Goal: Information Seeking & Learning: Learn about a topic

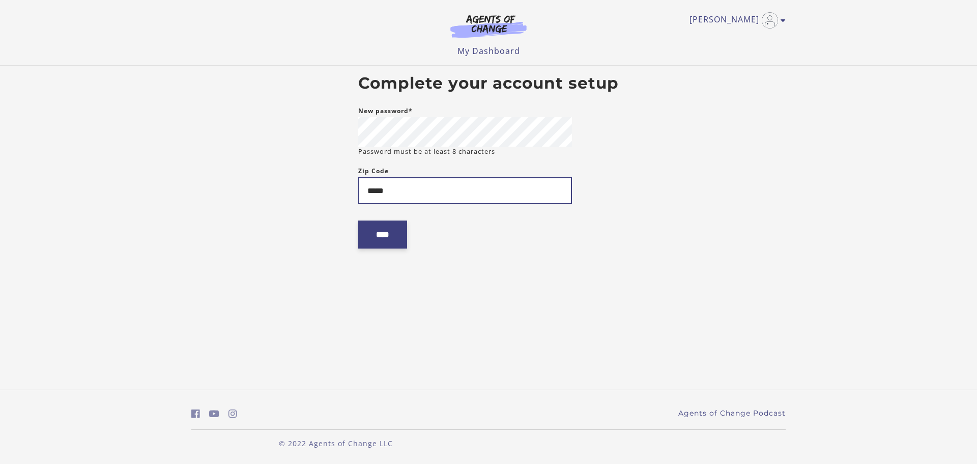
type input "*****"
click at [384, 239] on input "****" at bounding box center [382, 234] width 49 height 28
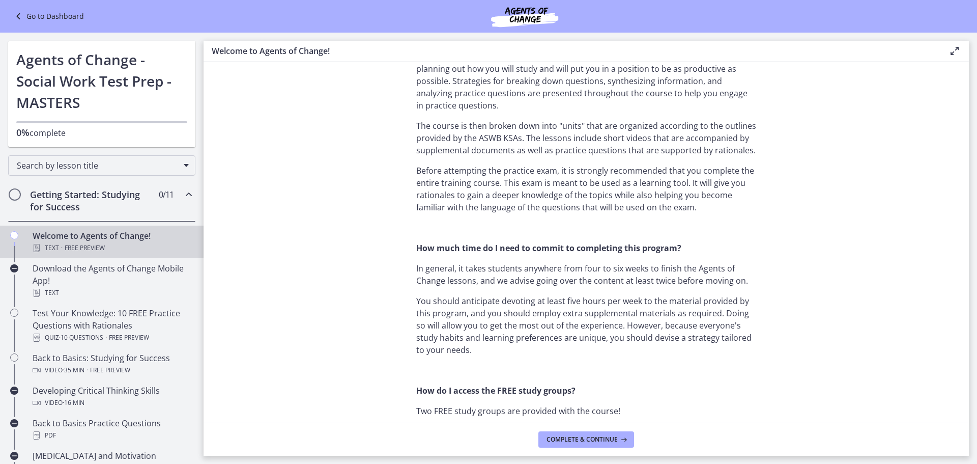
scroll to position [611, 0]
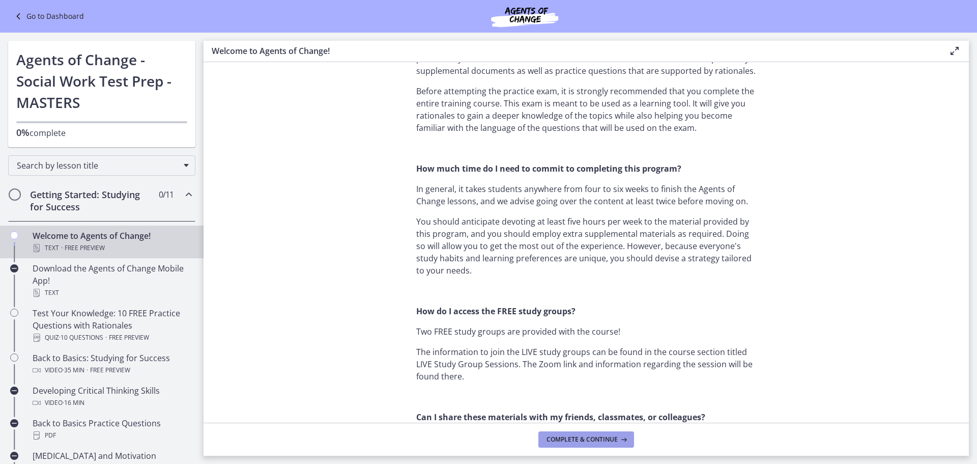
click at [587, 435] on span "Complete & continue" at bounding box center [581, 439] width 71 height 8
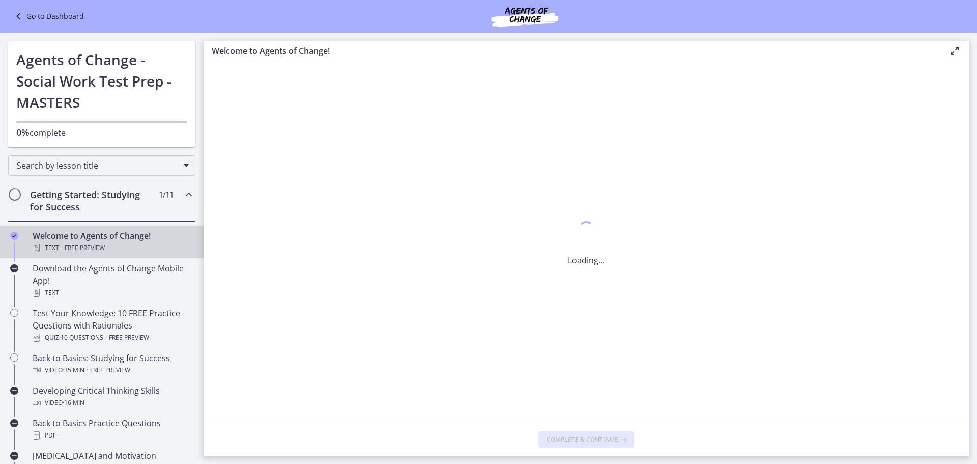
scroll to position [0, 0]
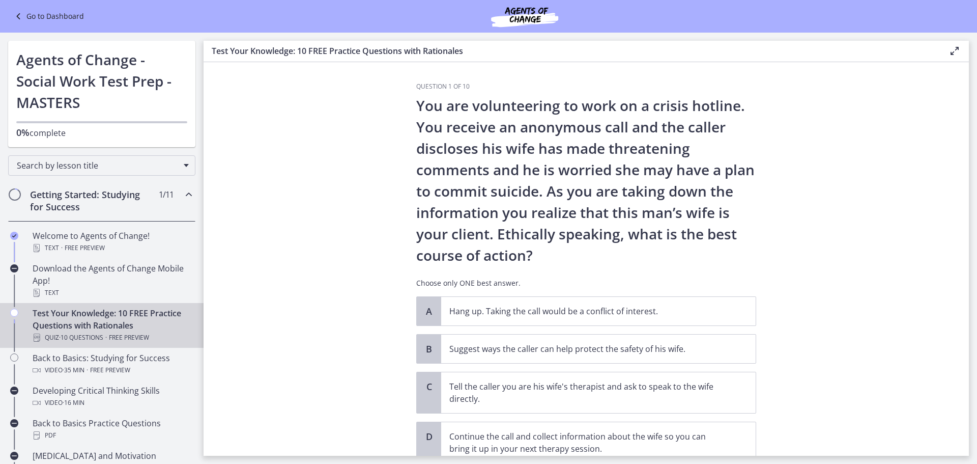
drag, startPoint x: 587, startPoint y: 435, endPoint x: 234, endPoint y: 119, distance: 473.9
click at [234, 119] on section "Question 1 of 10 You are volunteering to work on a crisis hotline. You receive …" at bounding box center [586, 258] width 765 height 393
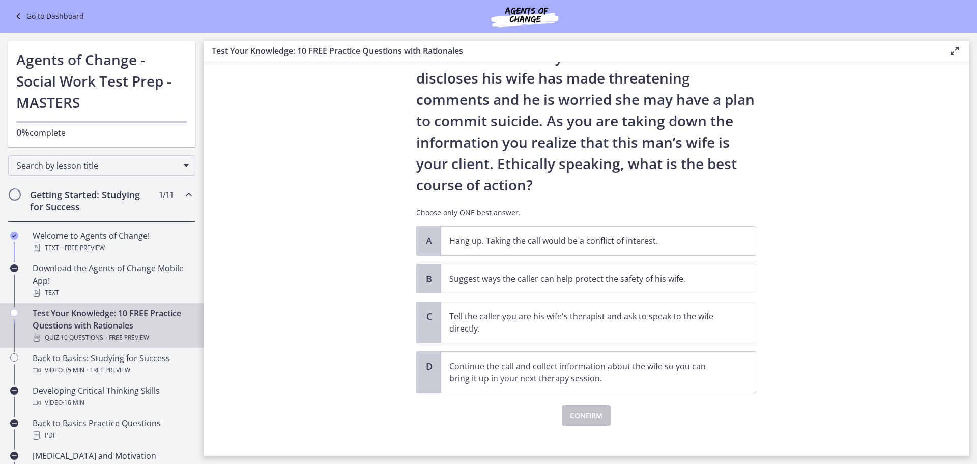
scroll to position [81, 0]
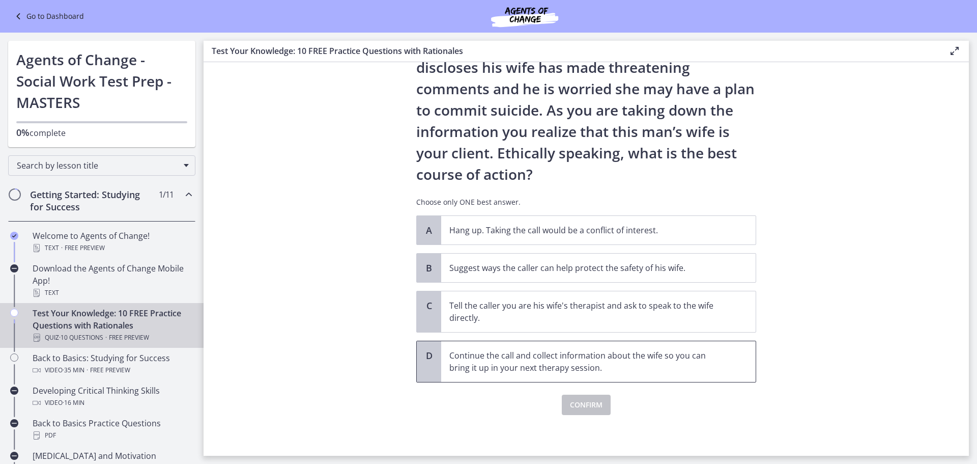
click at [586, 364] on p "Continue the call and collect information about the wife so you can bring it up…" at bounding box center [588, 361] width 278 height 24
drag, startPoint x: 586, startPoint y: 364, endPoint x: 267, endPoint y: 301, distance: 325.7
click at [265, 303] on section "Question 1 of 10 You are volunteering to work on a crisis hotline. You receive …" at bounding box center [586, 258] width 765 height 393
click at [670, 264] on p "Suggest ways the caller can help protect the safety of his wife." at bounding box center [588, 268] width 278 height 12
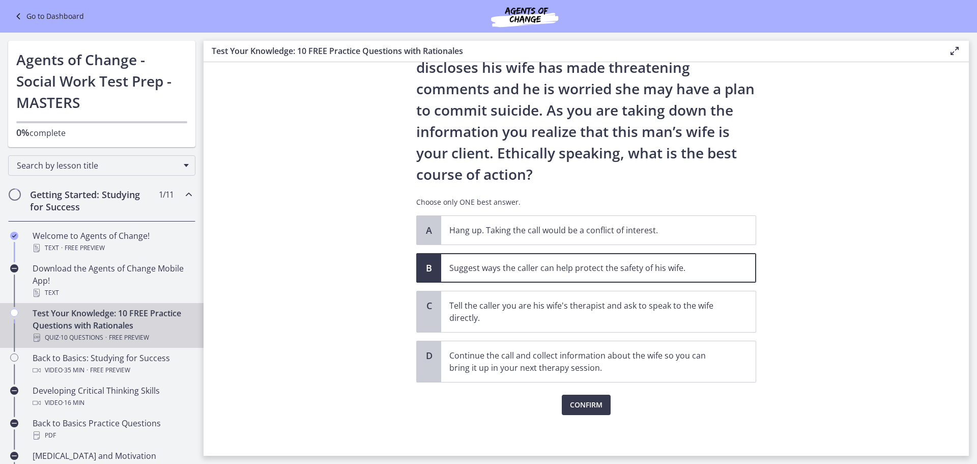
drag, startPoint x: 670, startPoint y: 264, endPoint x: 578, endPoint y: 269, distance: 92.7
click at [574, 269] on p "Suggest ways the caller can help protect the safety of his wife." at bounding box center [588, 268] width 278 height 12
click at [857, 286] on section "Question 1 of 10 You are volunteering to work on a crisis hotline. You receive …" at bounding box center [586, 258] width 765 height 393
drag, startPoint x: 857, startPoint y: 286, endPoint x: 585, endPoint y: 406, distance: 296.9
click at [585, 406] on span "Confirm" at bounding box center [586, 404] width 33 height 12
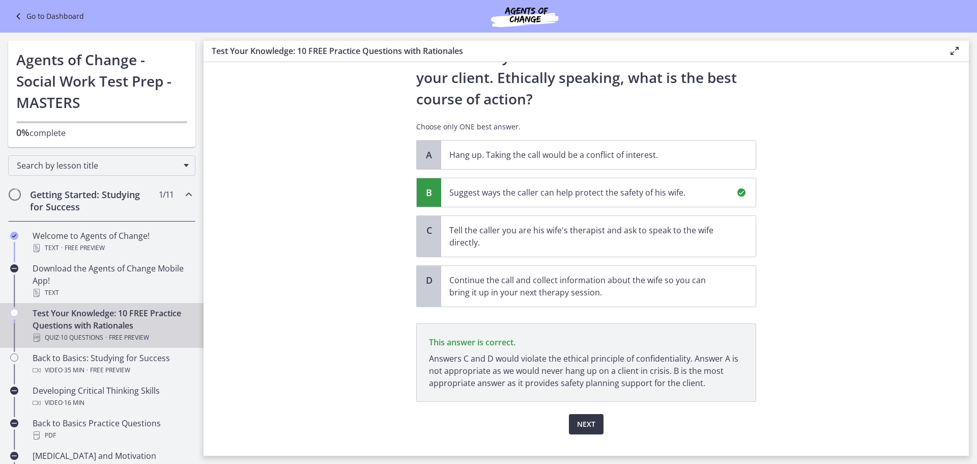
scroll to position [176, 0]
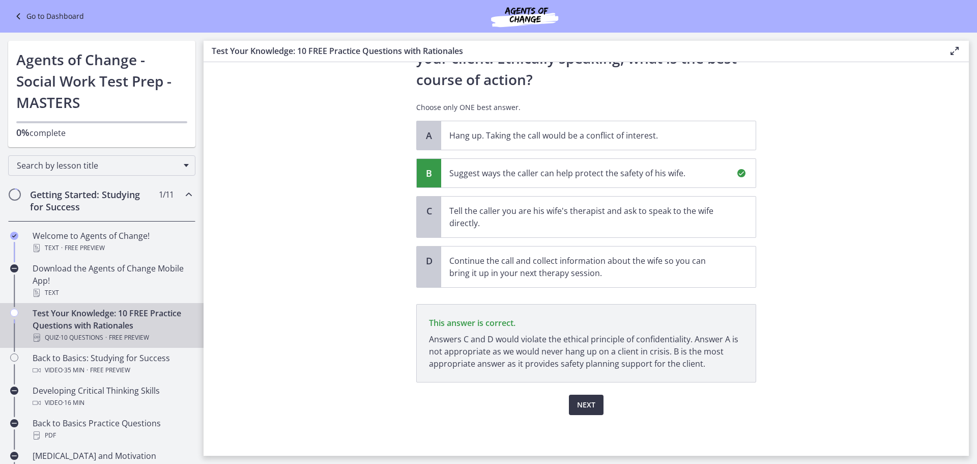
click at [585, 410] on span "Next" at bounding box center [586, 404] width 18 height 12
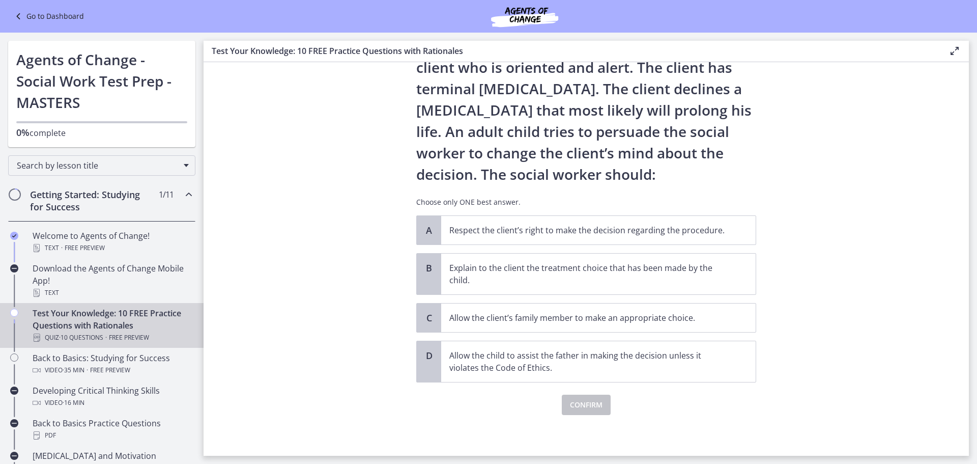
scroll to position [0, 0]
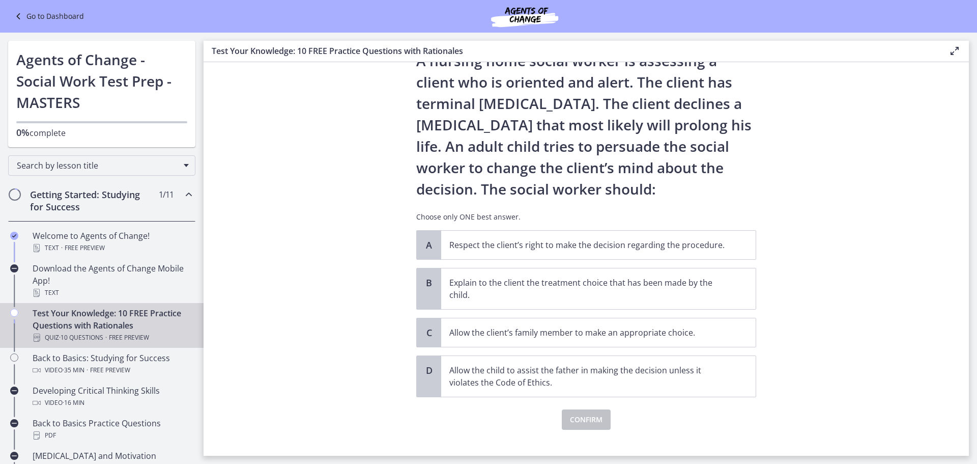
drag, startPoint x: 820, startPoint y: 239, endPoint x: 818, endPoint y: 250, distance: 11.3
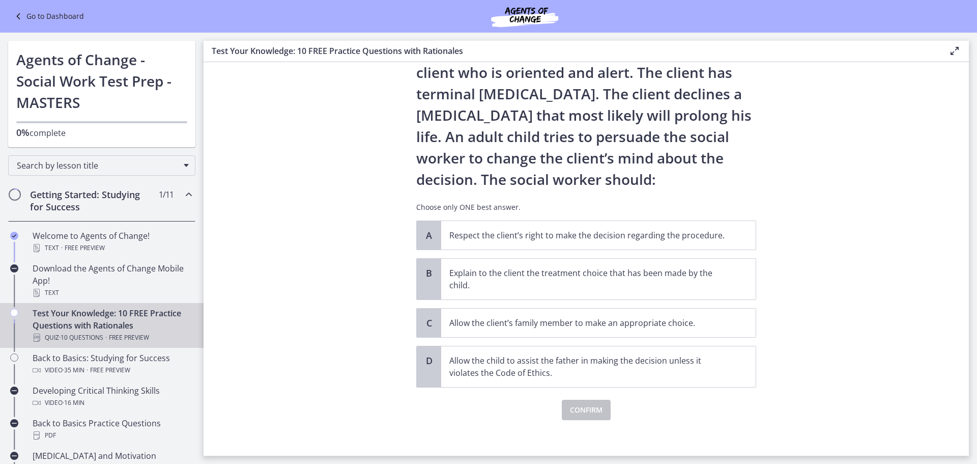
scroll to position [60, 0]
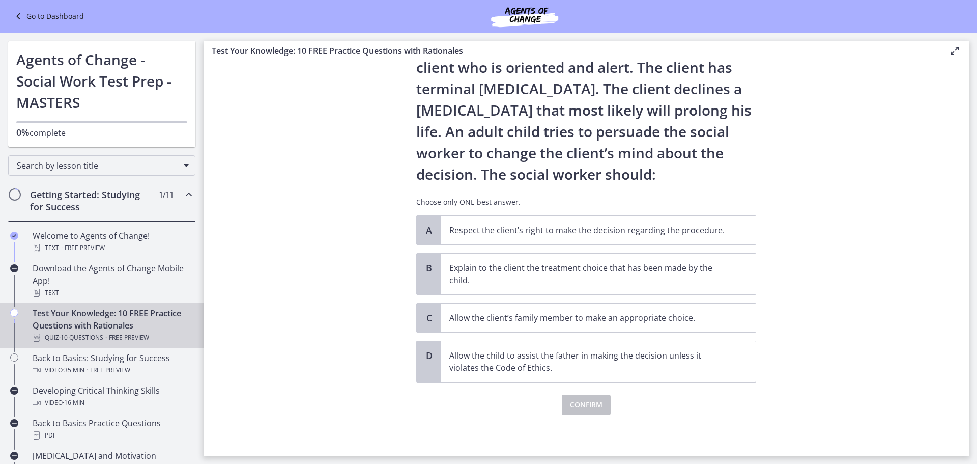
drag, startPoint x: 835, startPoint y: 224, endPoint x: 835, endPoint y: 237, distance: 12.7
click at [674, 233] on p "Respect the client’s right to make the decision regarding the procedure." at bounding box center [588, 230] width 278 height 12
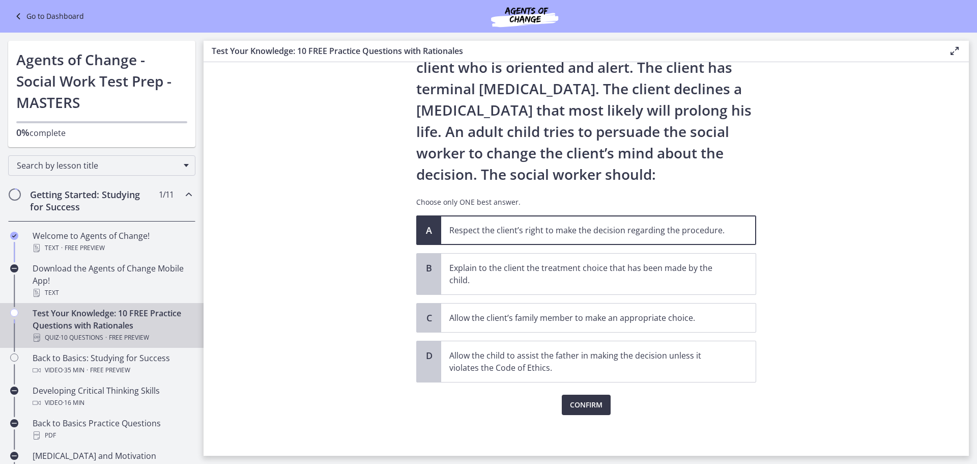
click at [573, 397] on button "Confirm" at bounding box center [586, 404] width 49 height 20
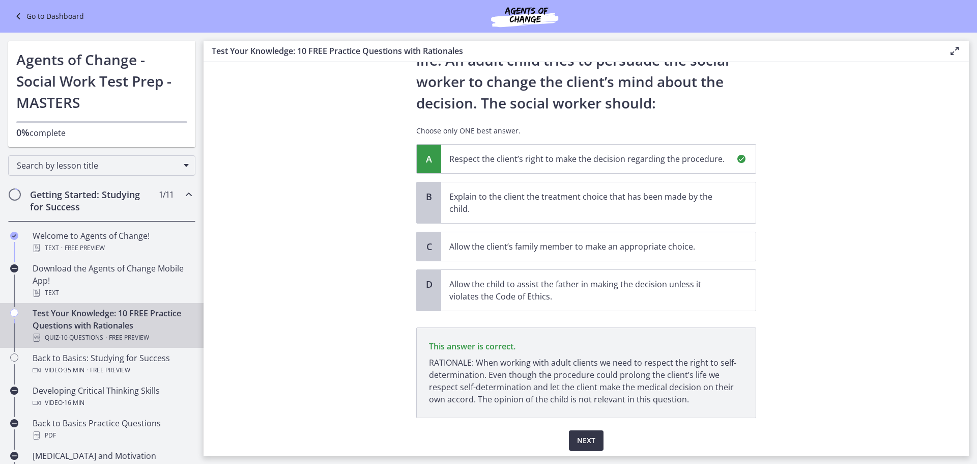
scroll to position [166, 0]
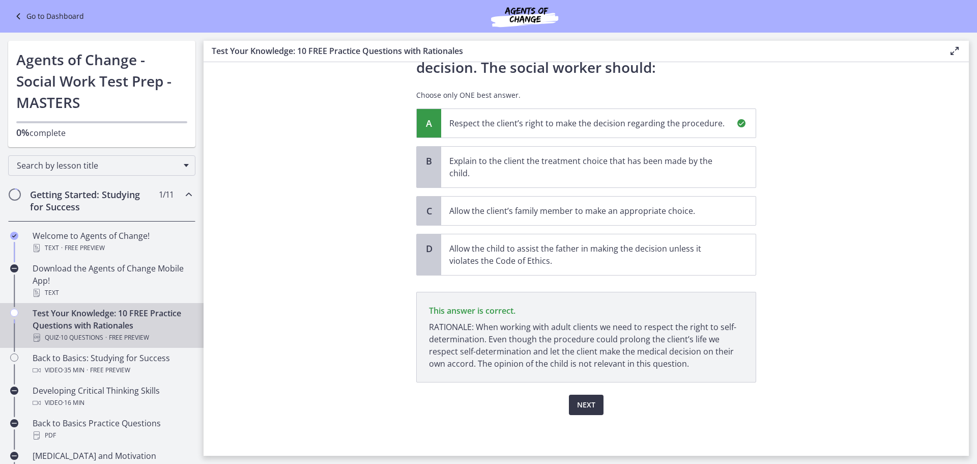
click at [582, 405] on span "Next" at bounding box center [586, 404] width 18 height 12
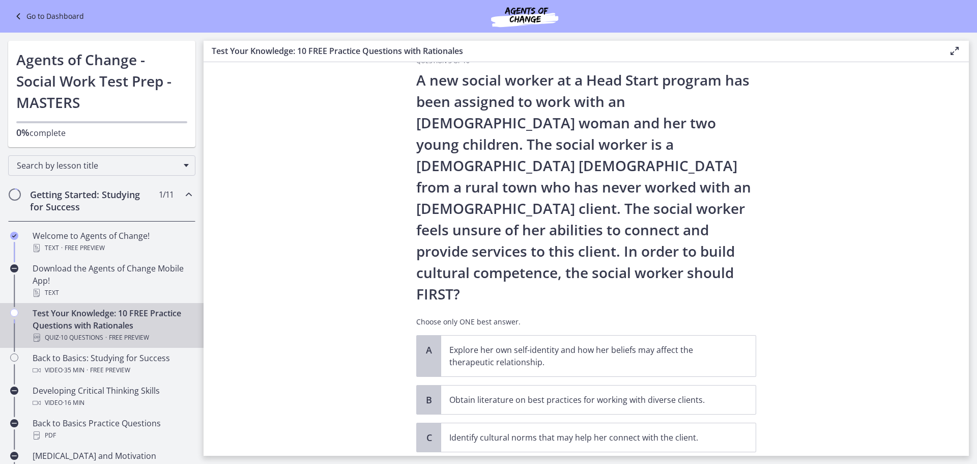
drag, startPoint x: 831, startPoint y: 276, endPoint x: 833, endPoint y: 292, distance: 16.4
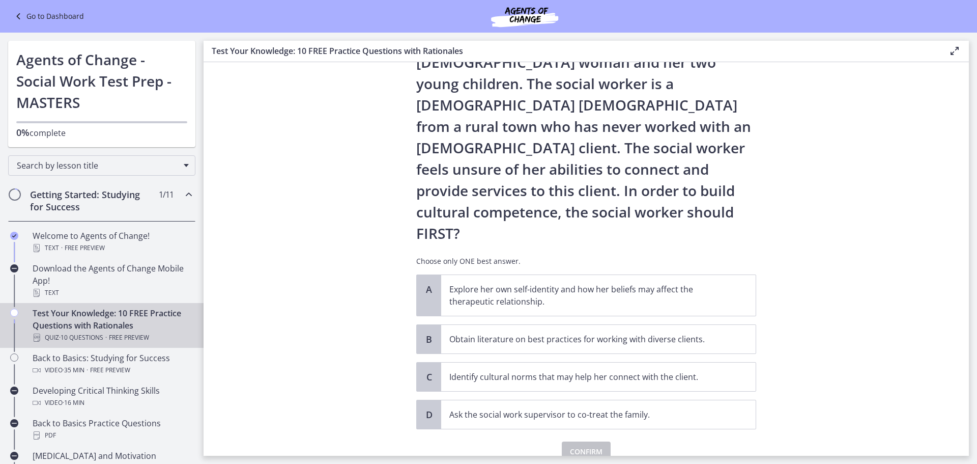
scroll to position [90, 0]
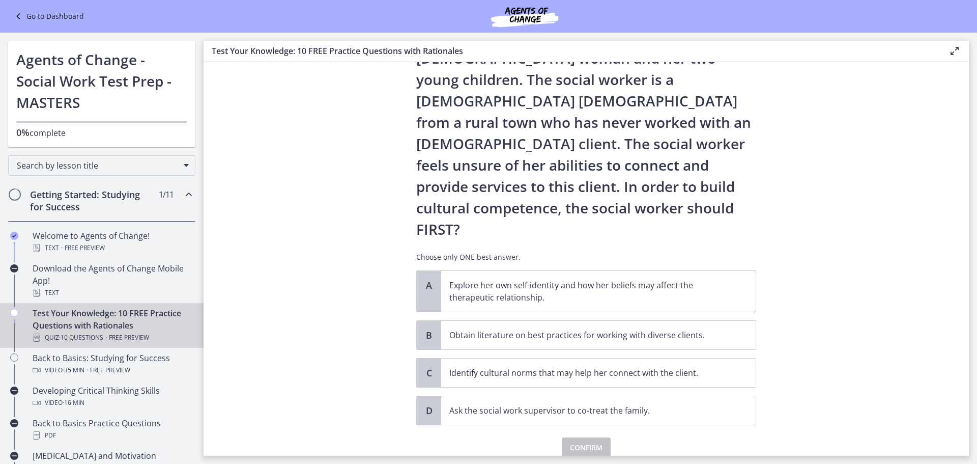
drag, startPoint x: 834, startPoint y: 292, endPoint x: 836, endPoint y: 302, distance: 10.2
click at [579, 279] on p "Explore her own self-identity and how her beliefs may affect the therapeutic re…" at bounding box center [588, 291] width 278 height 24
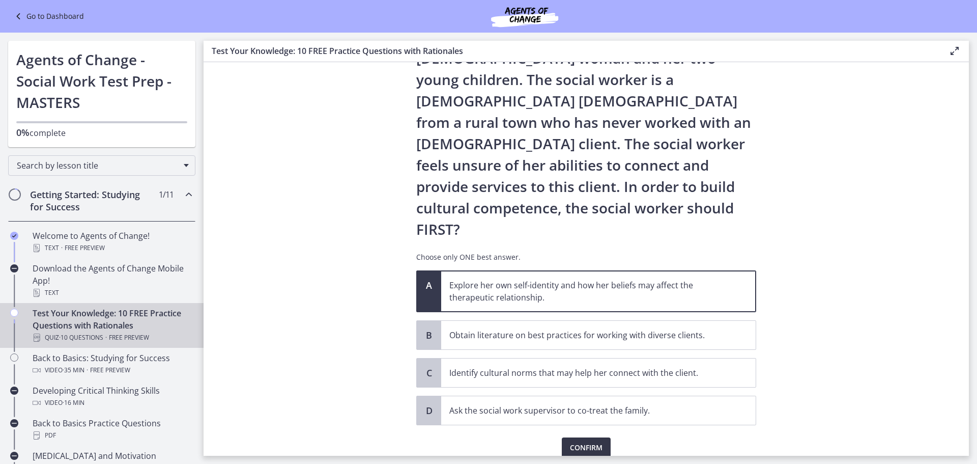
click at [598, 441] on span "Confirm" at bounding box center [586, 447] width 33 height 12
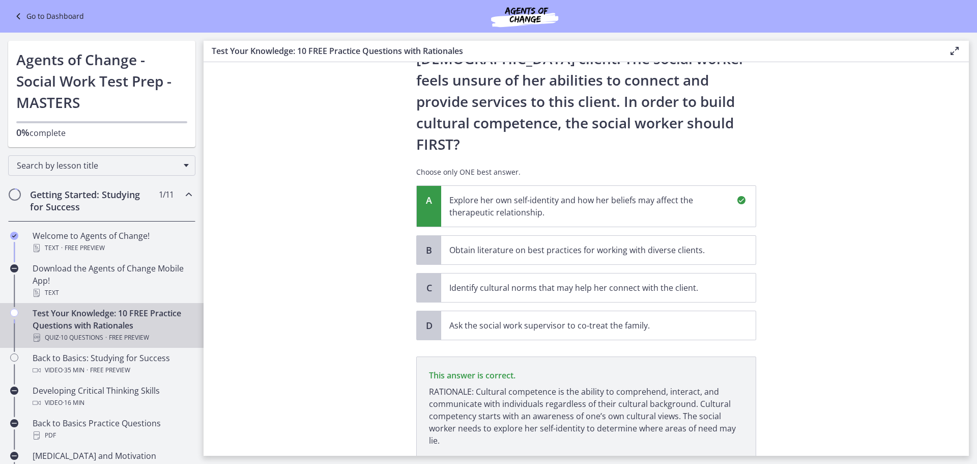
scroll to position [209, 0]
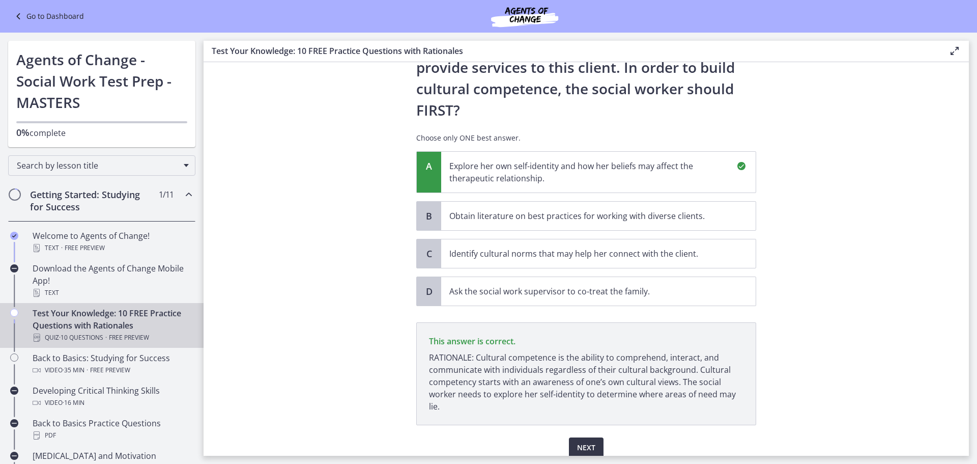
click at [586, 441] on span "Next" at bounding box center [586, 447] width 18 height 12
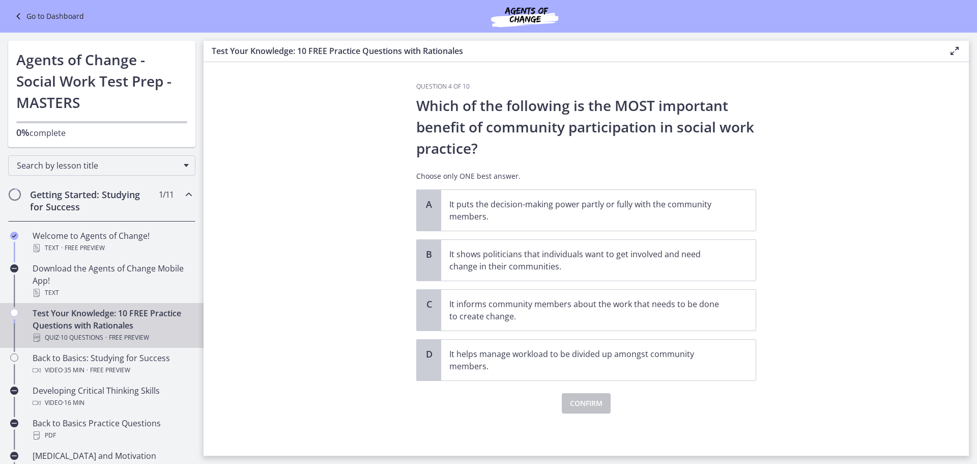
scroll to position [0, 0]
drag, startPoint x: 586, startPoint y: 404, endPoint x: 280, endPoint y: 179, distance: 379.6
click at [280, 179] on section "Question 4 of 10 Which of the following is the MOST important benefit of commun…" at bounding box center [586, 258] width 765 height 393
click at [699, 207] on p "It puts the decision-making power partly or fully with the community members." at bounding box center [588, 210] width 278 height 24
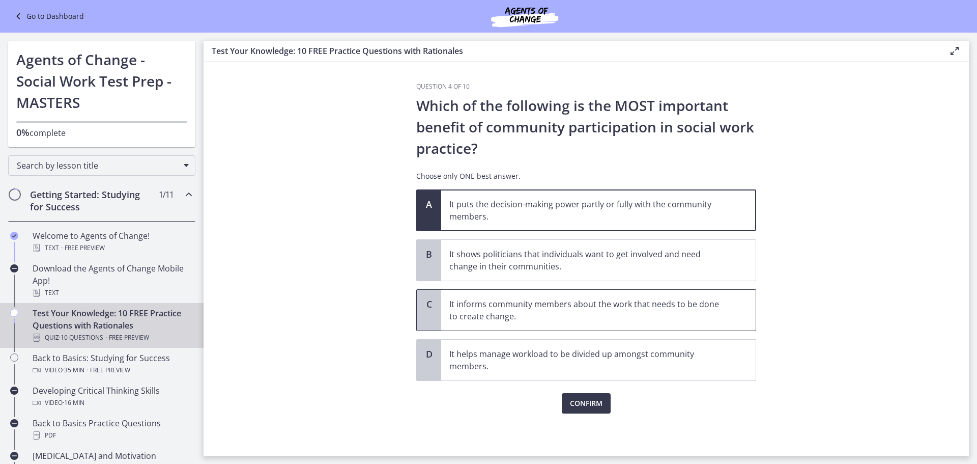
click at [706, 312] on p "It informs community members about the work that needs to be done to create cha…" at bounding box center [588, 310] width 278 height 24
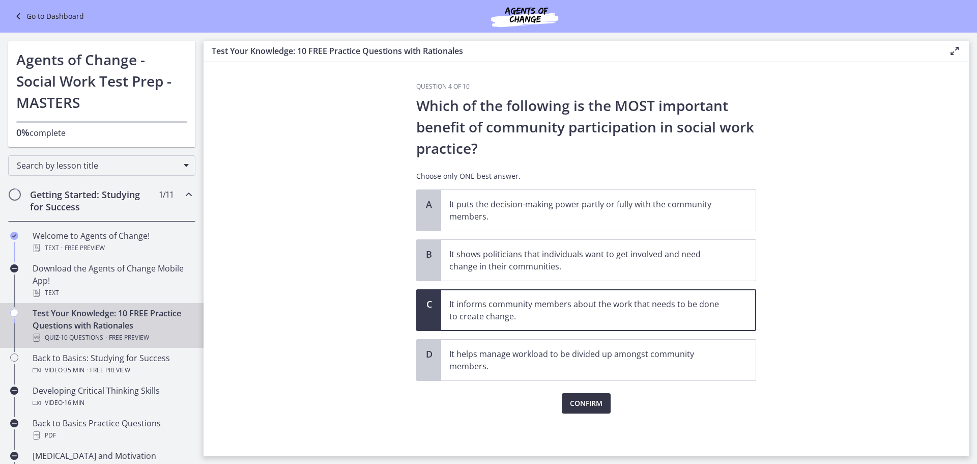
click at [585, 400] on span "Confirm" at bounding box center [586, 403] width 33 height 12
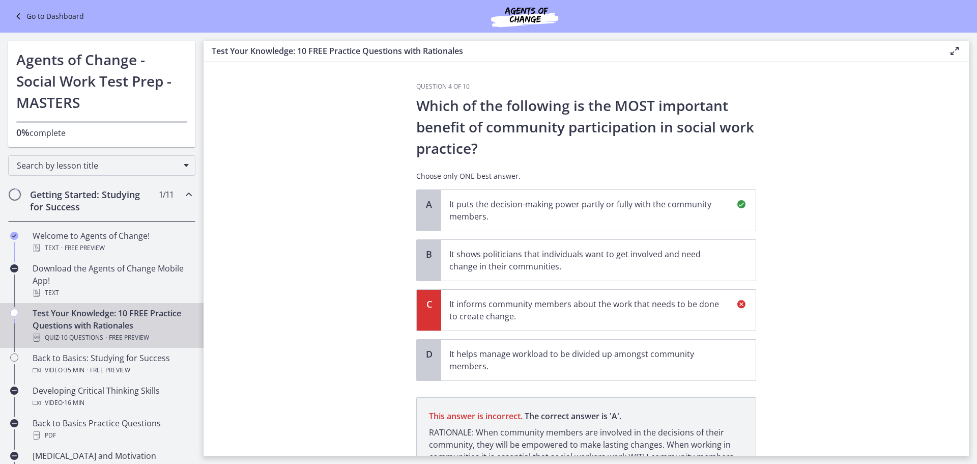
scroll to position [105, 0]
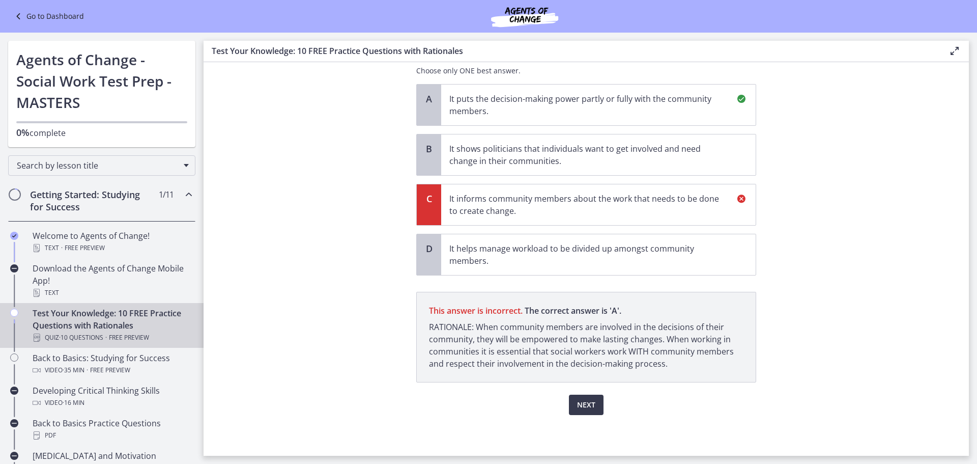
drag, startPoint x: 585, startPoint y: 400, endPoint x: 334, endPoint y: 230, distance: 303.3
click at [333, 230] on section "Question 4 of 10 Which of the following is the MOST important benefit of commun…" at bounding box center [586, 258] width 765 height 393
click at [591, 404] on span "Next" at bounding box center [586, 404] width 18 height 12
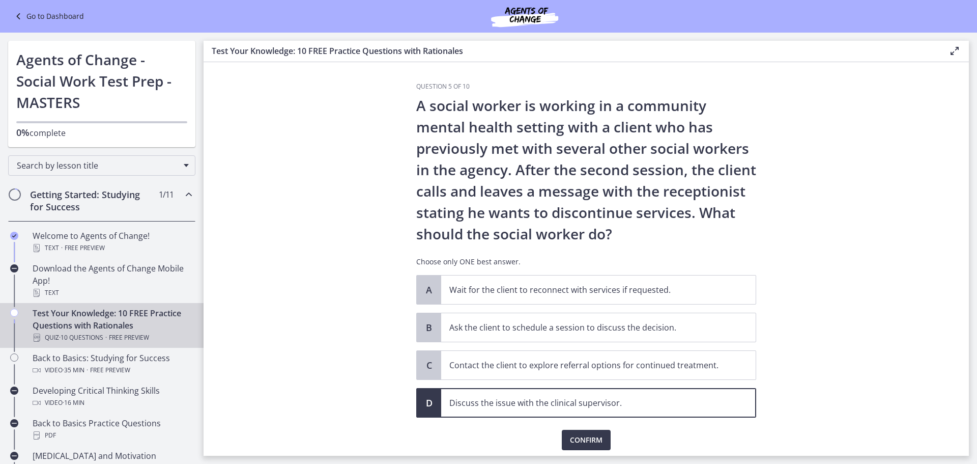
drag, startPoint x: 591, startPoint y: 404, endPoint x: 360, endPoint y: 197, distance: 309.9
click at [360, 197] on section "Question 5 of 10 A social worker is working in a community mental health settin…" at bounding box center [586, 258] width 765 height 393
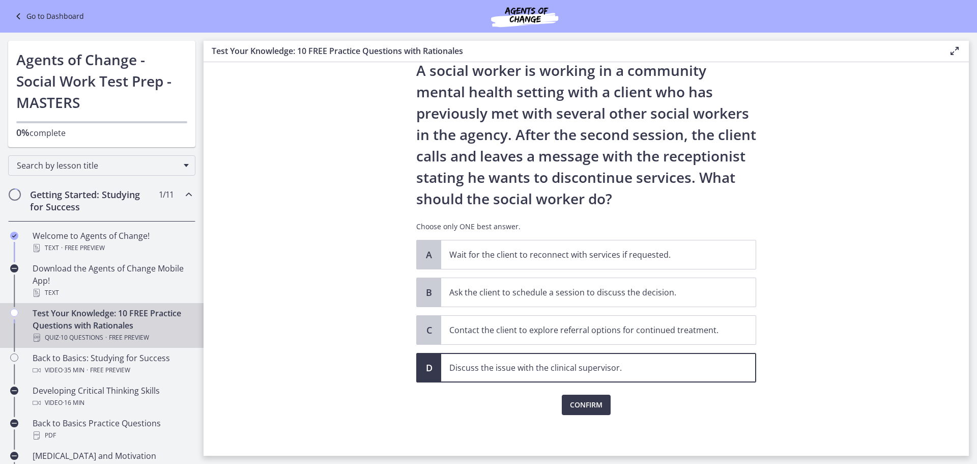
click at [544, 368] on p "Discuss the issue with the clinical supervisor." at bounding box center [588, 367] width 278 height 12
drag, startPoint x: 544, startPoint y: 368, endPoint x: 393, endPoint y: 310, distance: 161.7
click at [393, 311] on section "Question 5 of 10 A social worker is working in a community mental health settin…" at bounding box center [586, 258] width 765 height 393
click at [579, 399] on span "Confirm" at bounding box center [586, 404] width 33 height 12
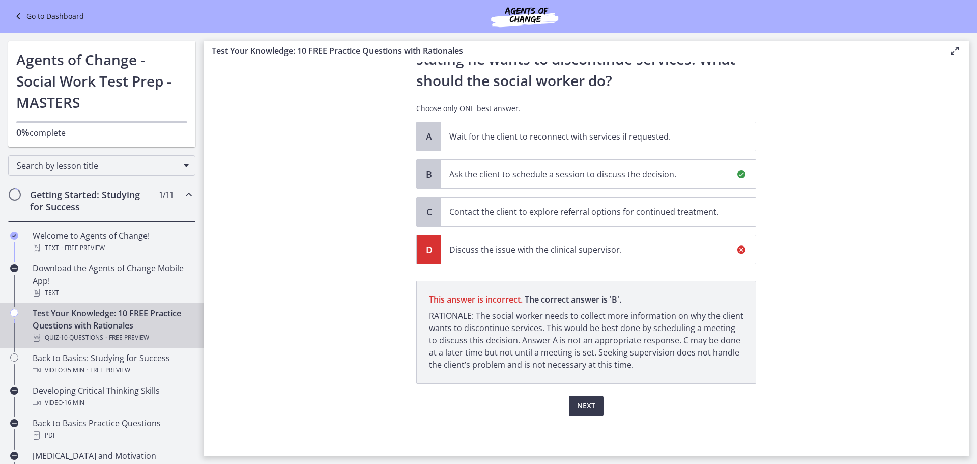
scroll to position [154, 0]
click at [572, 404] on button "Next" at bounding box center [586, 404] width 35 height 20
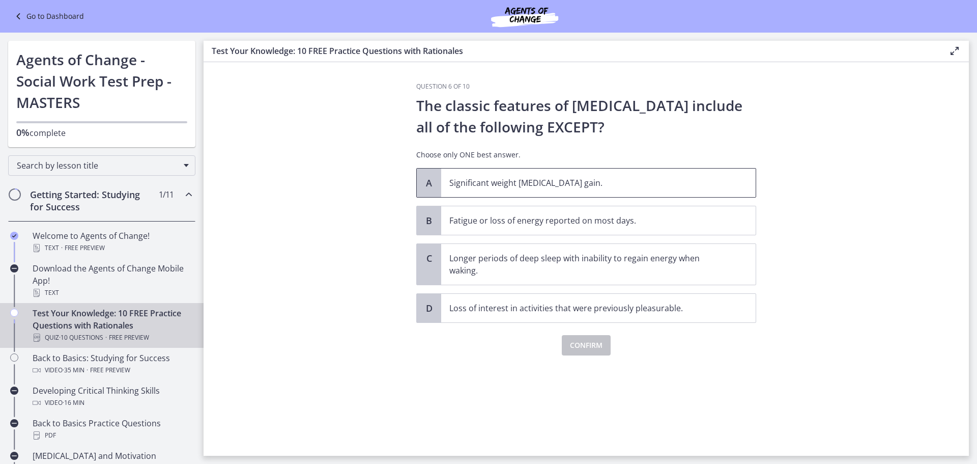
click at [572, 174] on span "Significant weight [MEDICAL_DATA] gain." at bounding box center [598, 182] width 314 height 28
click at [381, 161] on section "Question 6 of 10 The classic features of [MEDICAL_DATA] include all of the foll…" at bounding box center [586, 258] width 765 height 393
drag, startPoint x: 381, startPoint y: 161, endPoint x: 361, endPoint y: 99, distance: 65.0
click at [361, 99] on section "Question 6 of 10 The classic features of [MEDICAL_DATA] include all of the foll…" at bounding box center [586, 258] width 765 height 393
click at [585, 345] on span "Confirm" at bounding box center [586, 345] width 33 height 12
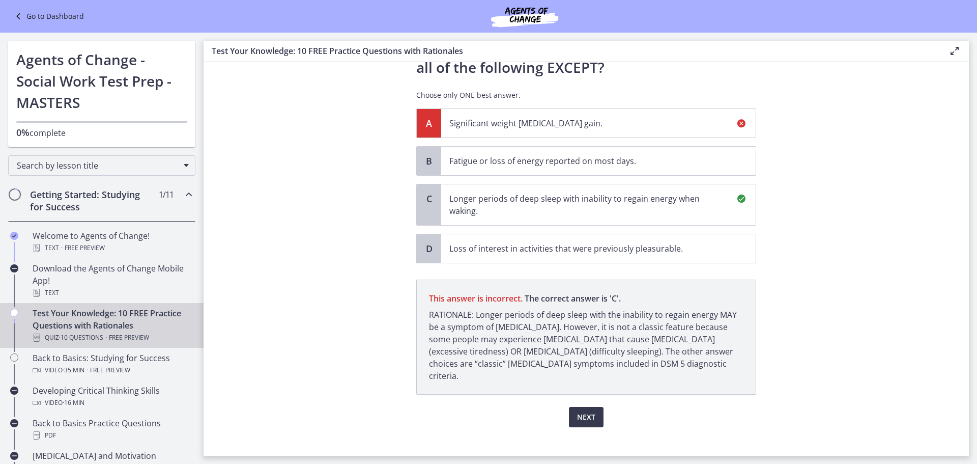
scroll to position [60, 0]
click at [585, 411] on span "Next" at bounding box center [586, 417] width 18 height 12
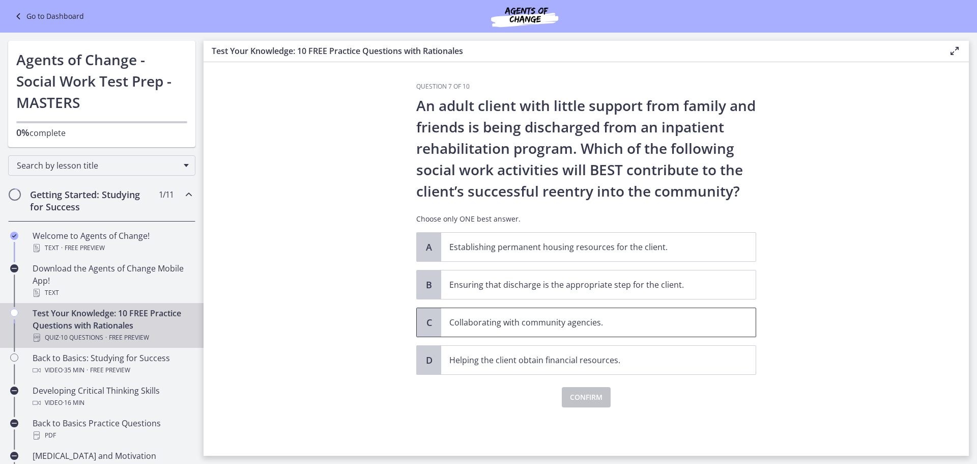
click at [536, 323] on p "Collaborating with community agencies." at bounding box center [588, 322] width 278 height 12
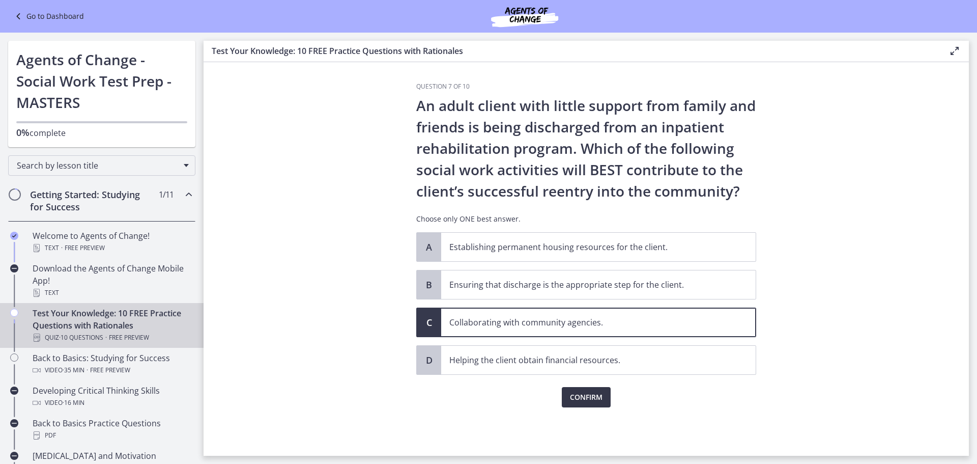
click at [598, 402] on span "Confirm" at bounding box center [586, 397] width 33 height 12
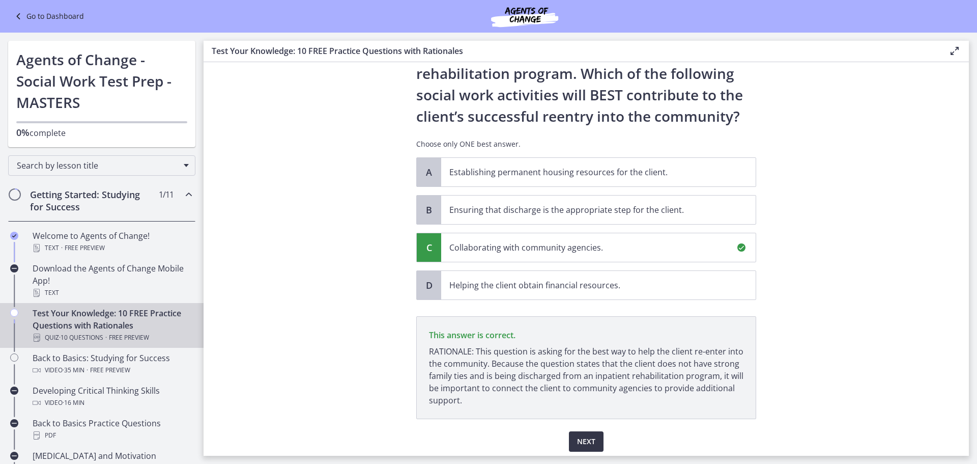
scroll to position [111, 0]
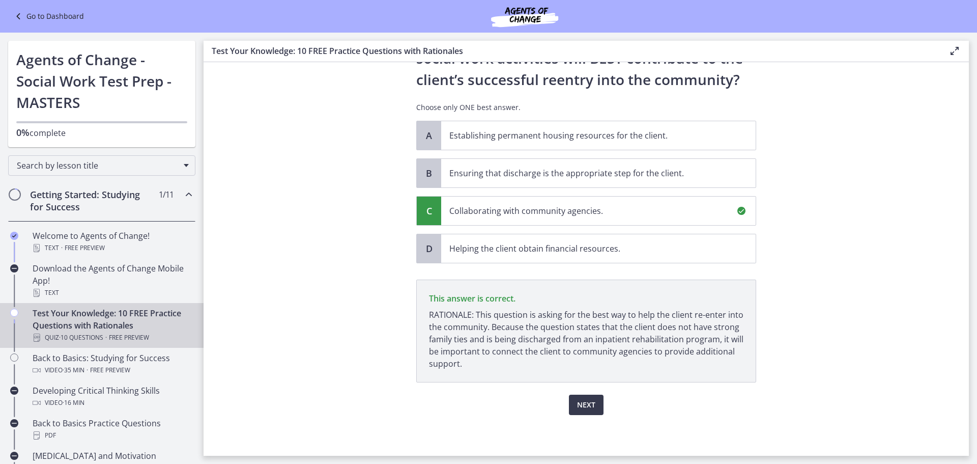
drag, startPoint x: 598, startPoint y: 402, endPoint x: 353, endPoint y: 166, distance: 340.8
click at [353, 166] on section "Question 7 of 10 An adult client with little support from family and friends is…" at bounding box center [586, 258] width 765 height 393
click at [810, 329] on section "Question 7 of 10 An adult client with little support from family and friends is…" at bounding box center [586, 258] width 765 height 393
click at [581, 405] on span "Next" at bounding box center [586, 404] width 18 height 12
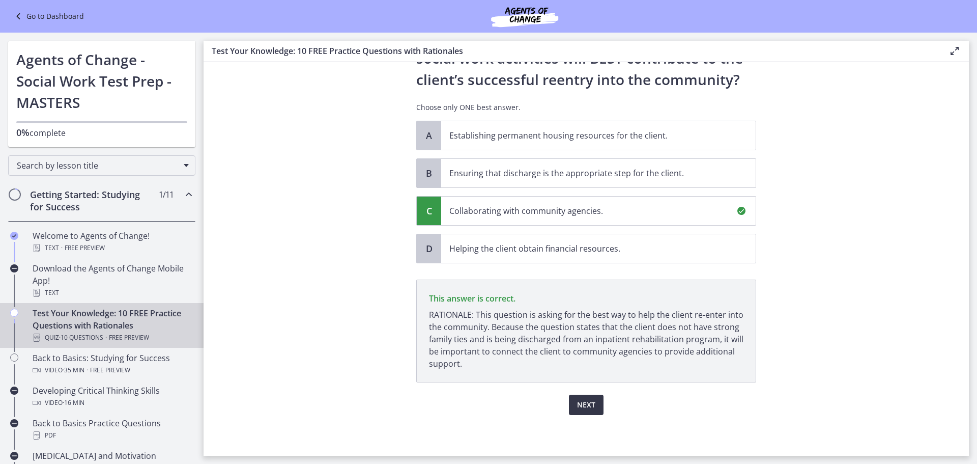
scroll to position [0, 0]
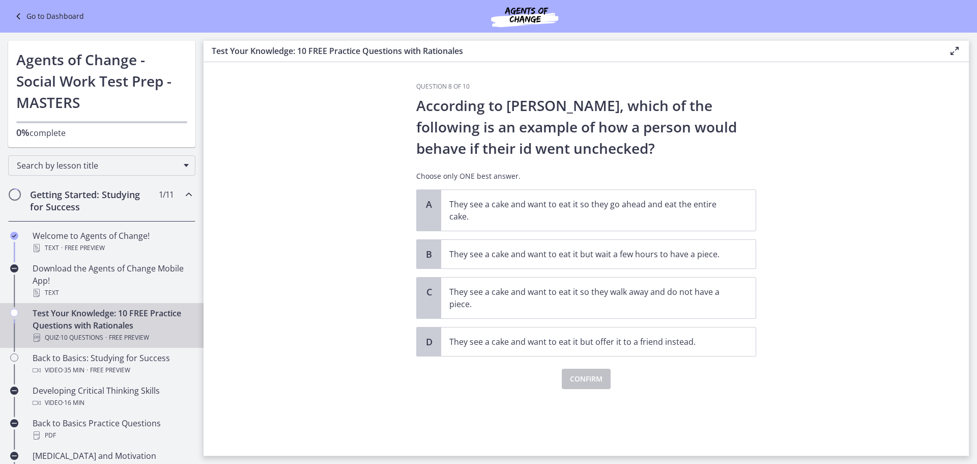
drag, startPoint x: 581, startPoint y: 405, endPoint x: 369, endPoint y: 191, distance: 300.8
click at [369, 191] on section "Question 8 of 10 According to [PERSON_NAME], which of the following is an examp…" at bounding box center [586, 258] width 765 height 393
click at [543, 220] on p "They see a cake and want to eat it so they go ahead and eat the entire cake." at bounding box center [588, 210] width 278 height 24
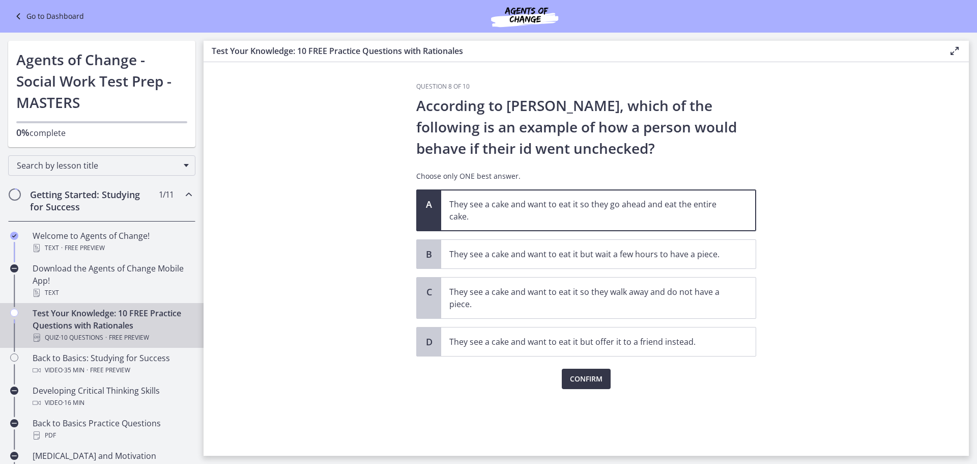
click at [589, 379] on span "Confirm" at bounding box center [586, 378] width 33 height 12
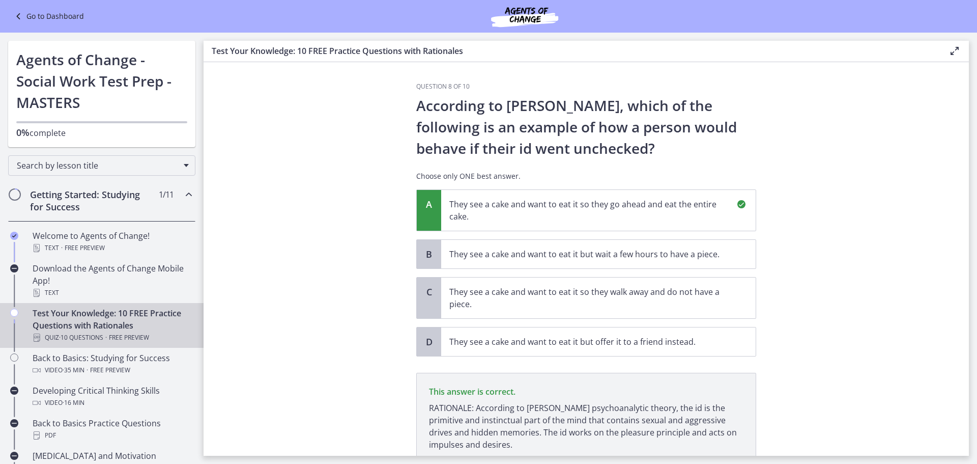
scroll to position [81, 0]
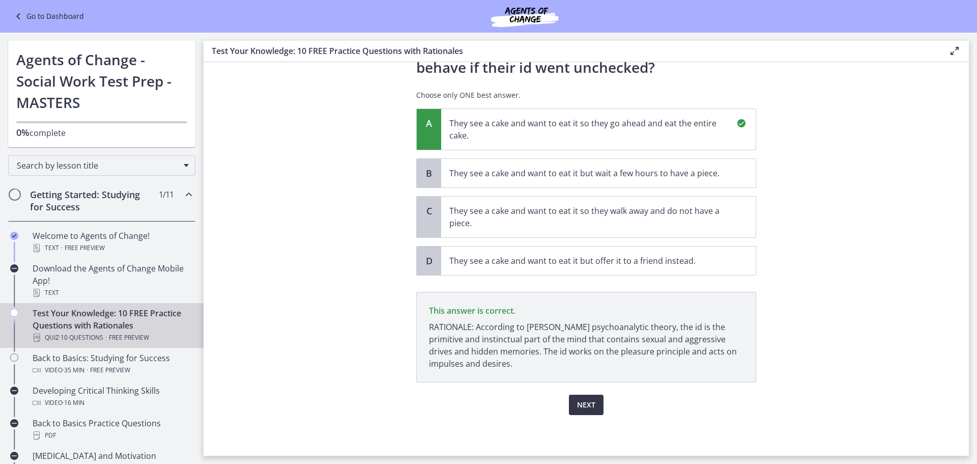
click at [588, 406] on span "Next" at bounding box center [586, 404] width 18 height 12
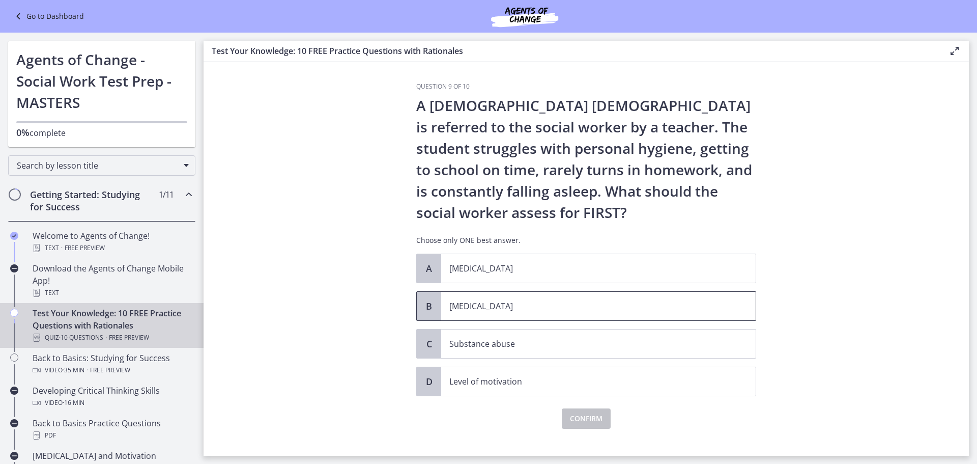
click at [487, 308] on p "[MEDICAL_DATA]" at bounding box center [588, 306] width 278 height 12
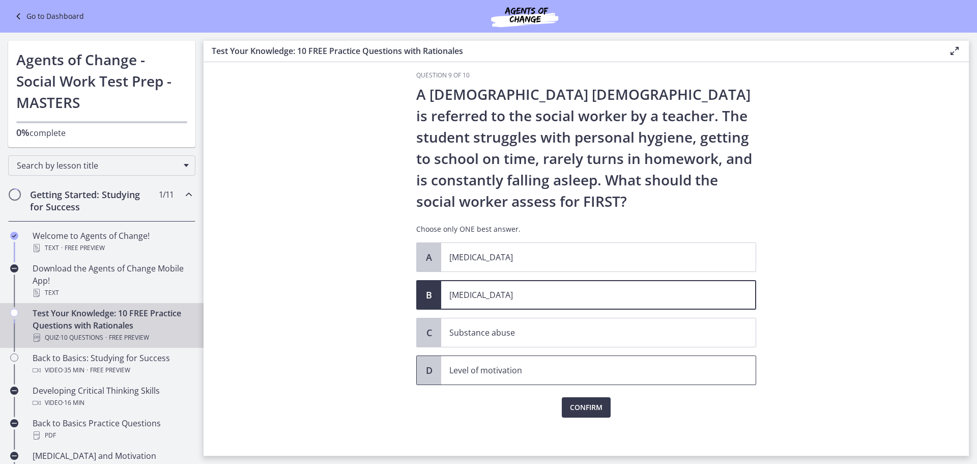
scroll to position [14, 0]
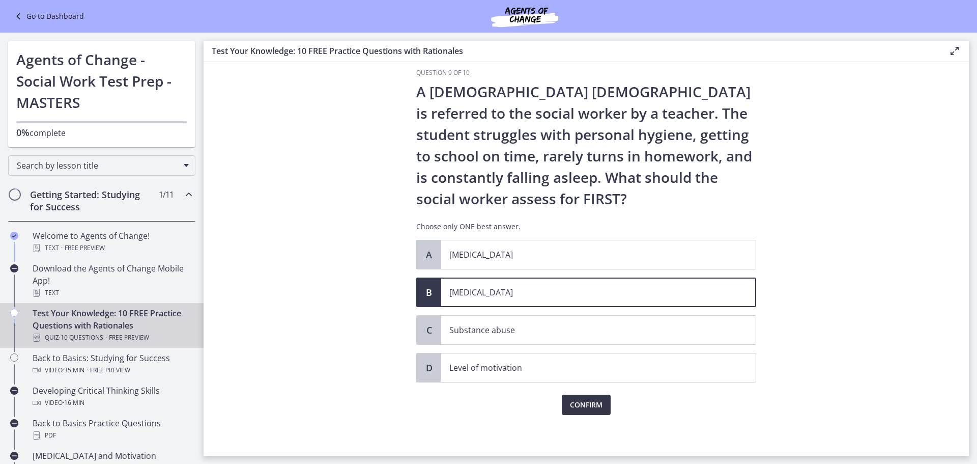
click at [580, 403] on span "Confirm" at bounding box center [586, 404] width 33 height 12
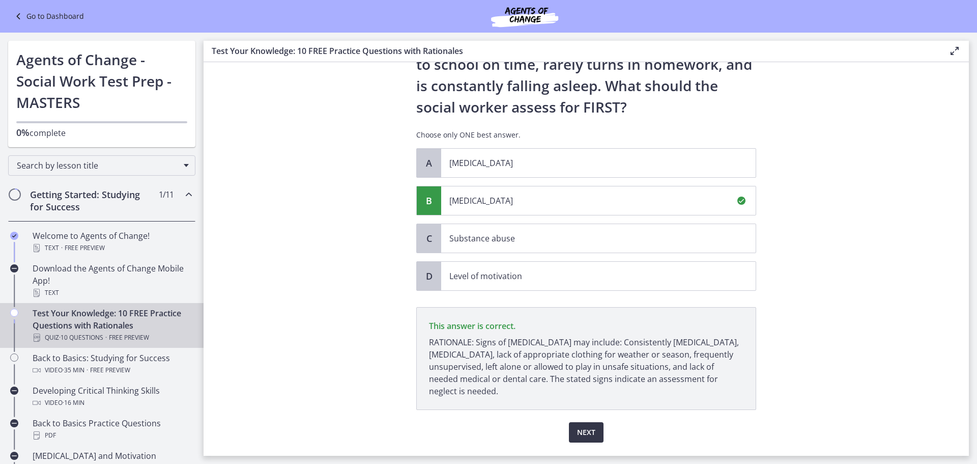
scroll to position [133, 0]
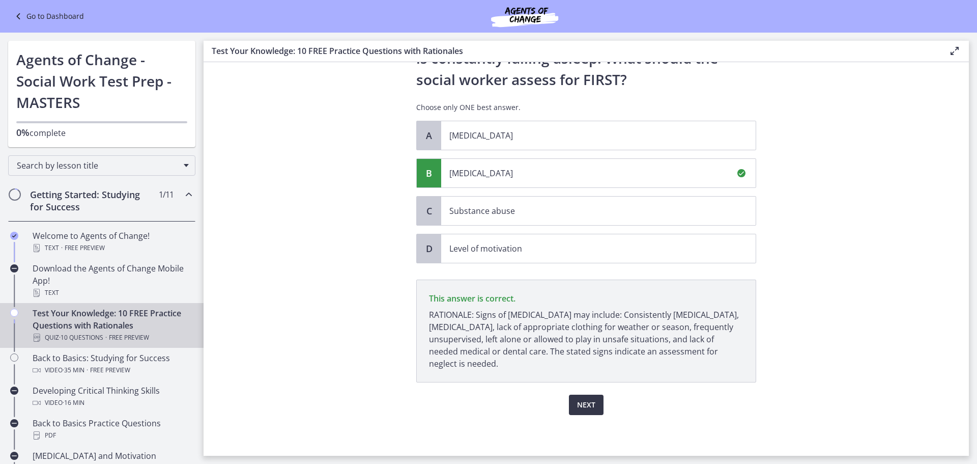
click at [590, 406] on span "Next" at bounding box center [586, 404] width 18 height 12
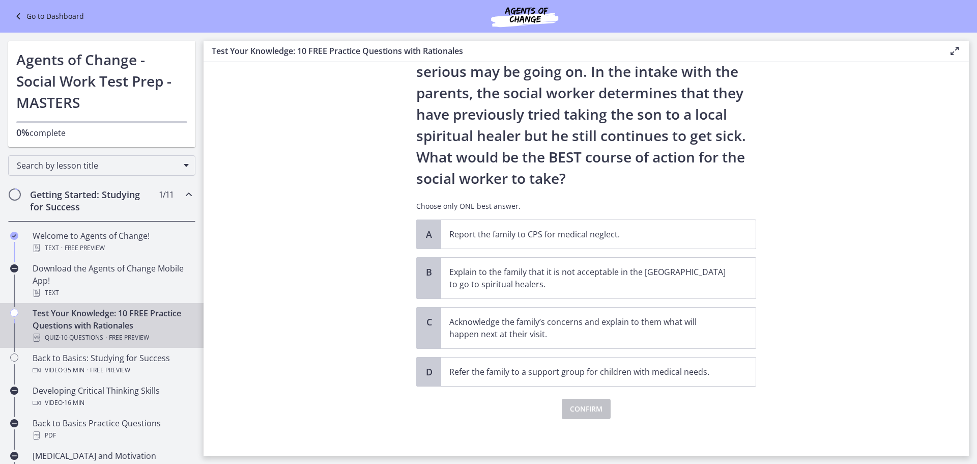
scroll to position [145, 0]
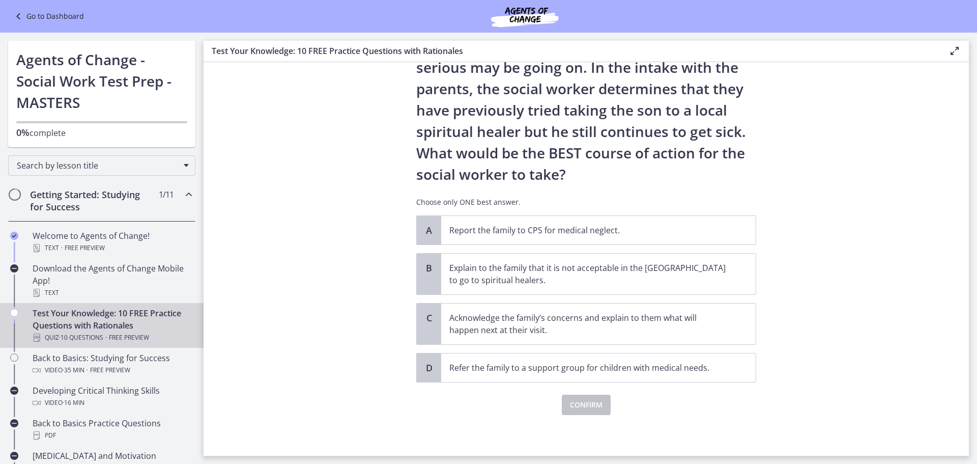
drag, startPoint x: 331, startPoint y: 248, endPoint x: 332, endPoint y: 261, distance: 12.7
click at [492, 359] on span "Refer the family to a support group for children with medical needs." at bounding box center [598, 367] width 314 height 28
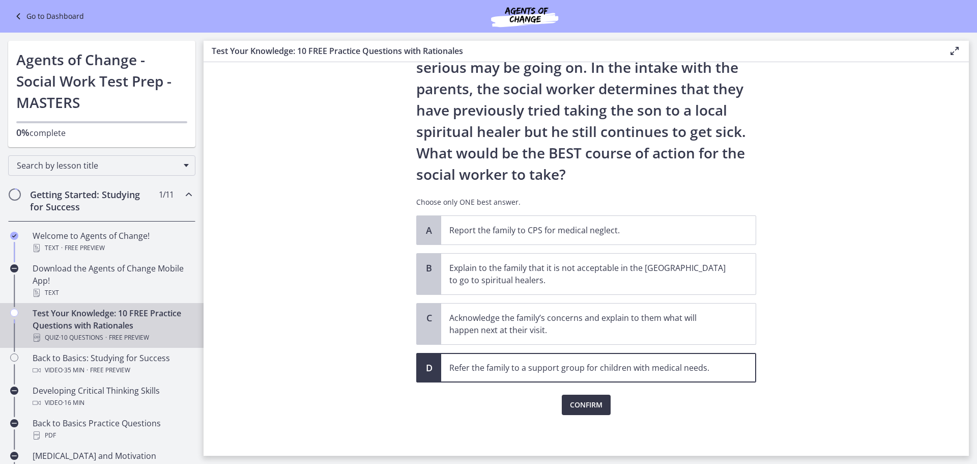
click at [586, 404] on span "Confirm" at bounding box center [586, 404] width 33 height 12
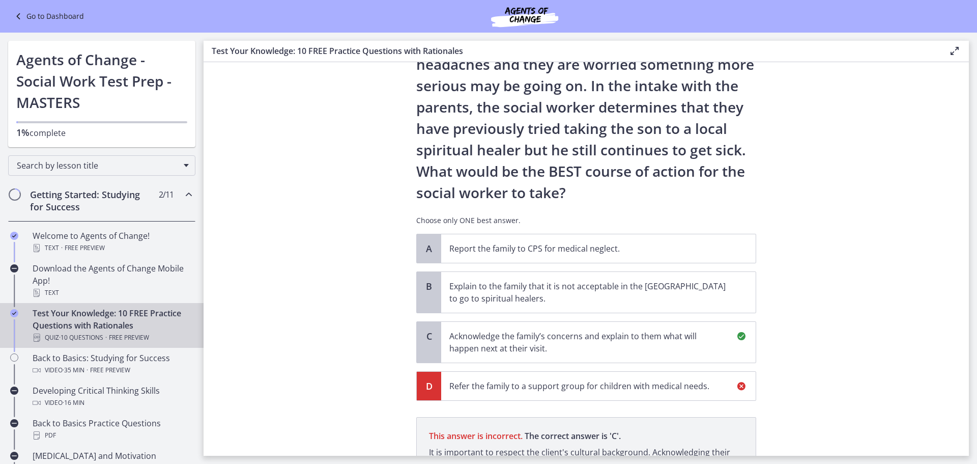
scroll to position [264, 0]
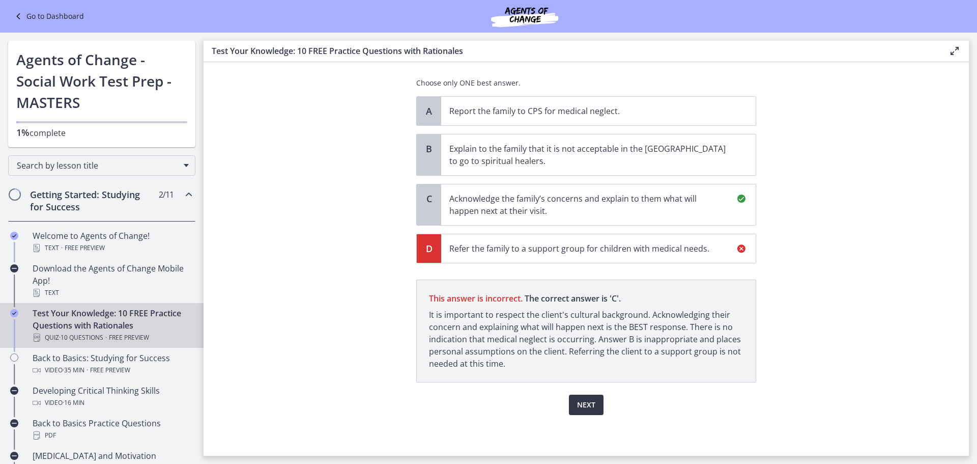
click at [583, 402] on span "Next" at bounding box center [586, 404] width 18 height 12
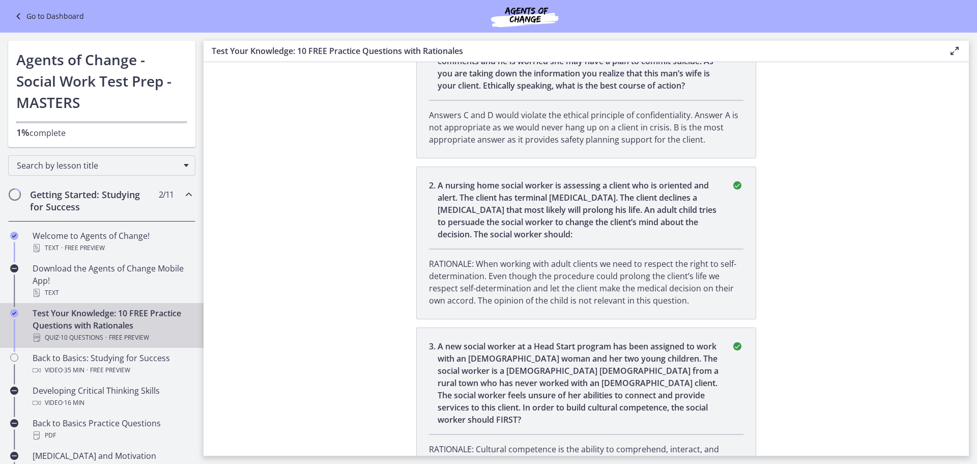
click at [583, 146] on p "Answers C and D would violate the ethical principle of confidentiality. Answer …" at bounding box center [586, 127] width 314 height 37
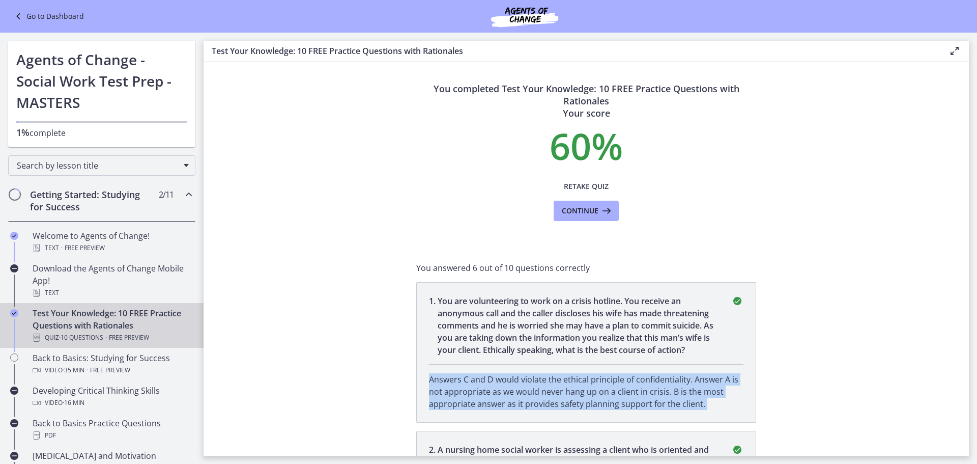
click at [367, 345] on section "You completed Test Your Knowledge: 10 FREE Practice Questions with Rationales Y…" at bounding box center [586, 258] width 765 height 393
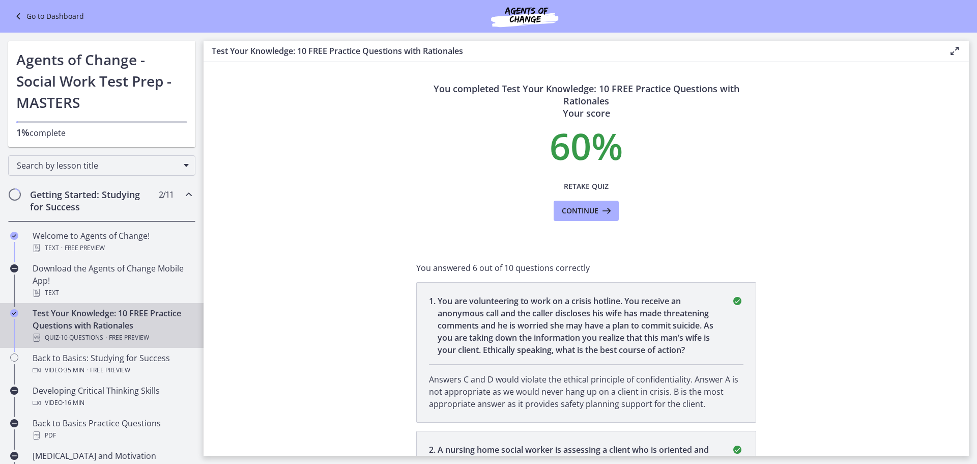
drag, startPoint x: 539, startPoint y: 387, endPoint x: 528, endPoint y: 245, distance: 142.4
click at [571, 217] on button "Continue" at bounding box center [586, 210] width 65 height 20
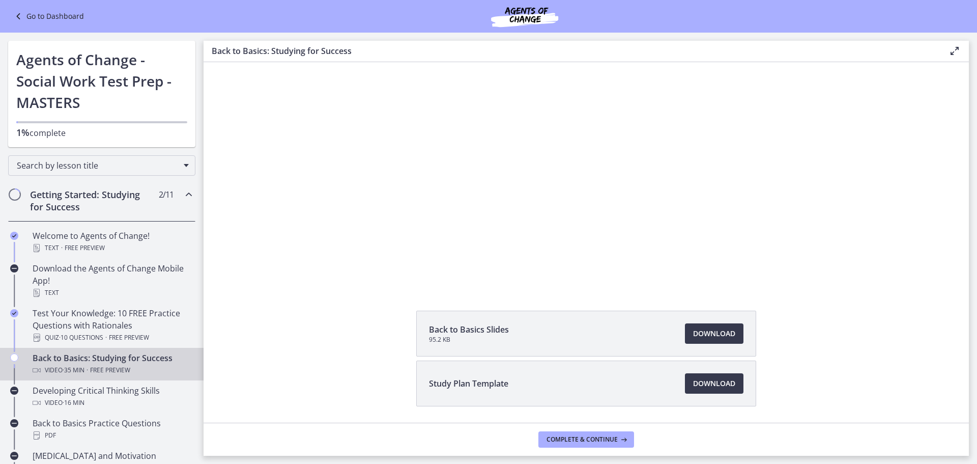
scroll to position [43, 0]
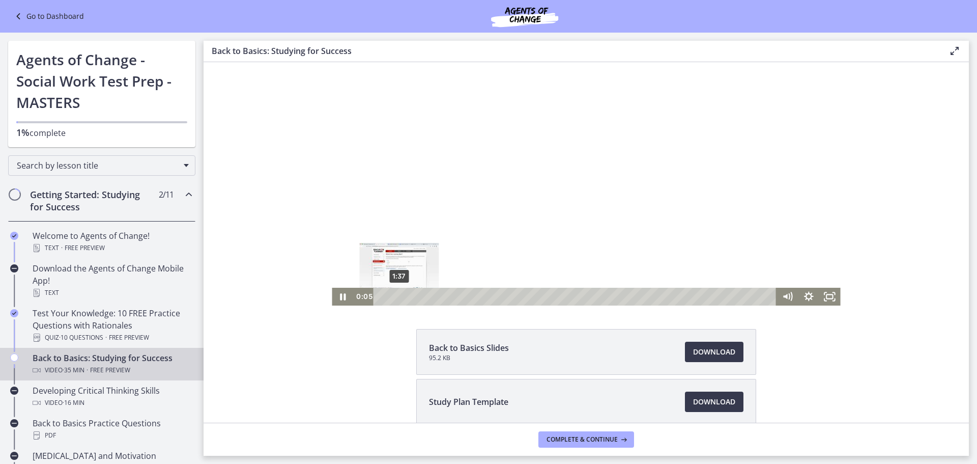
click at [395, 295] on div "1:37" at bounding box center [577, 296] width 390 height 18
click at [386, 295] on div "Playbar" at bounding box center [383, 297] width 6 height 6
click at [433, 297] on div "5:01" at bounding box center [577, 296] width 390 height 18
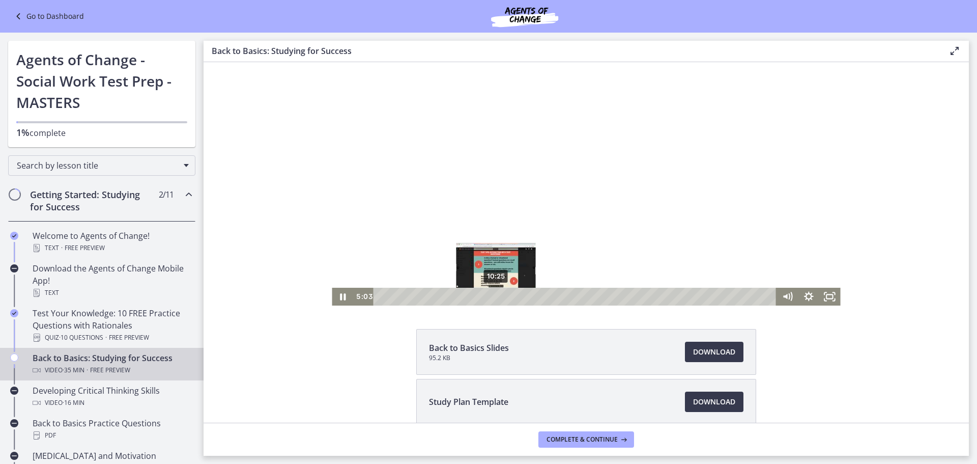
click at [493, 297] on div "10:25" at bounding box center [577, 296] width 390 height 18
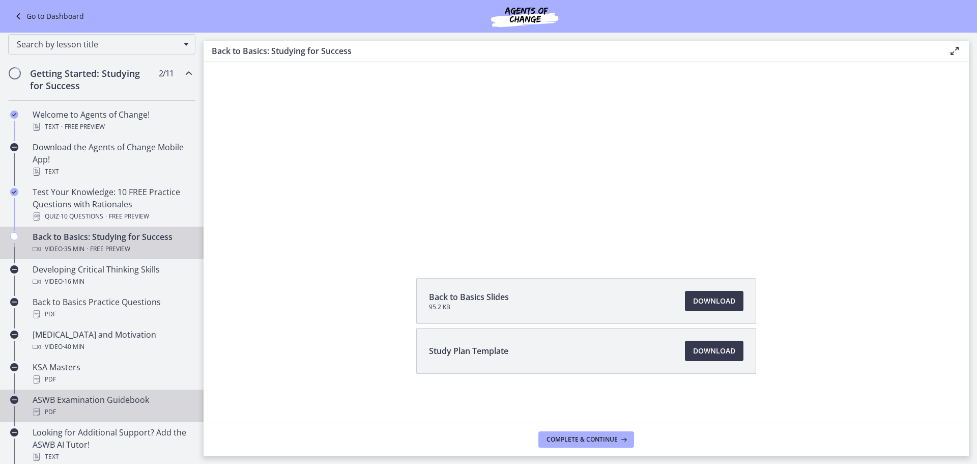
scroll to position [204, 0]
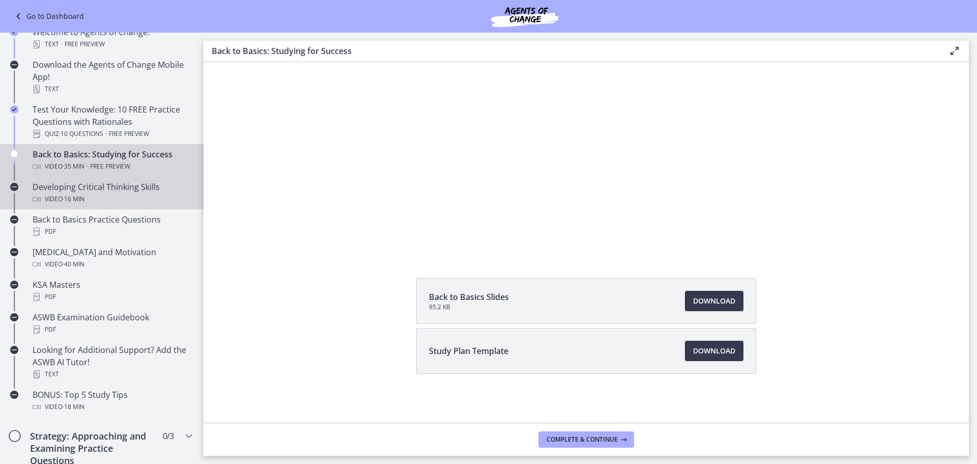
click at [152, 192] on div "Developing Critical Thinking Skills Video · 16 min" at bounding box center [112, 193] width 159 height 24
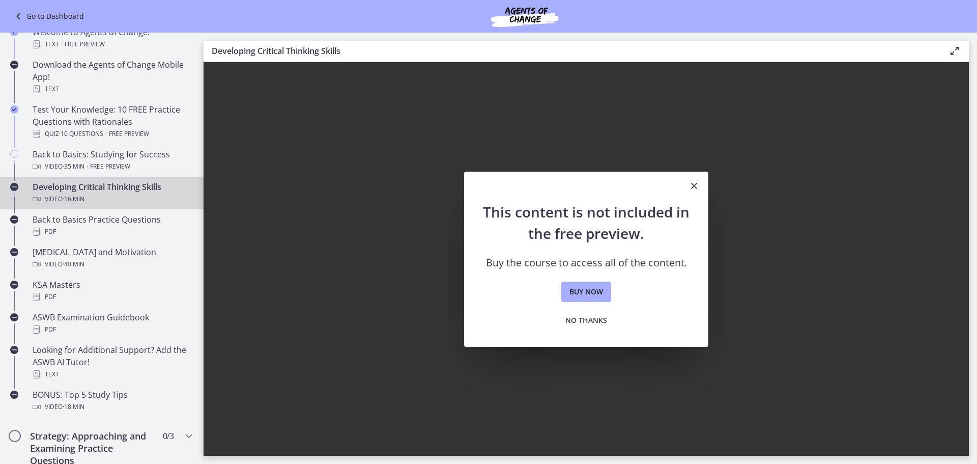
click at [700, 182] on icon "Close" at bounding box center [694, 186] width 12 height 12
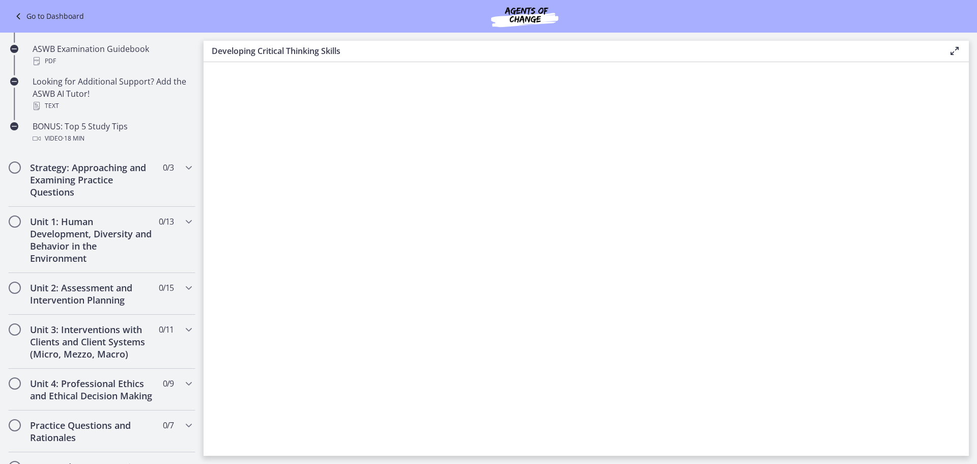
scroll to position [471, 0]
click at [34, 14] on link "Go to Dashboard" at bounding box center [48, 16] width 72 height 12
